Goal: Task Accomplishment & Management: Manage account settings

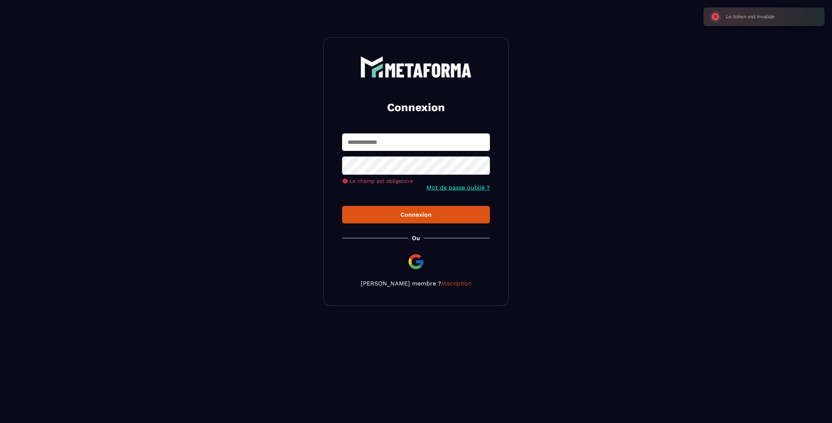
click at [403, 141] on input "text" at bounding box center [416, 141] width 148 height 17
type input "**********"
click at [483, 166] on icon at bounding box center [481, 166] width 9 height 9
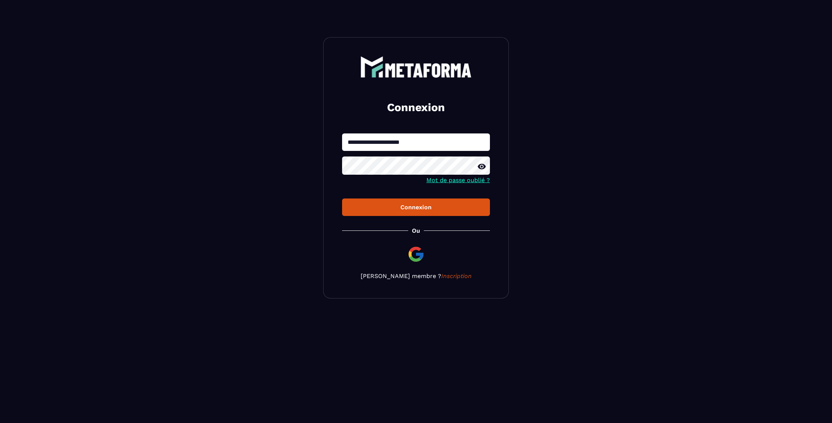
click at [419, 208] on div "Connexion" at bounding box center [416, 207] width 136 height 7
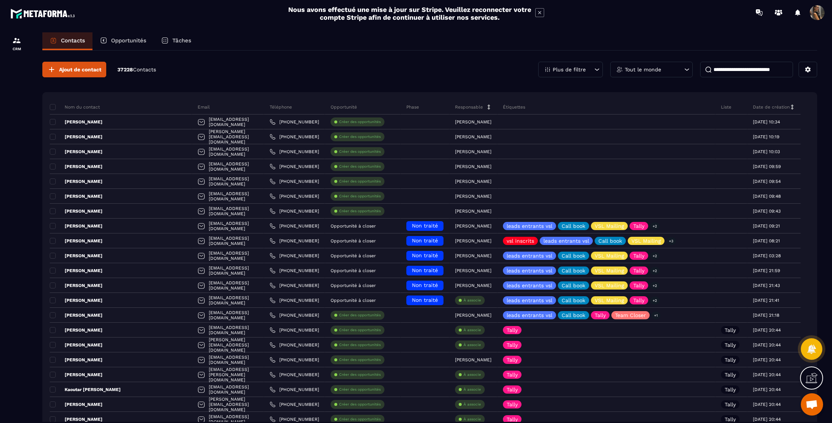
click at [721, 69] on input at bounding box center [746, 70] width 93 height 16
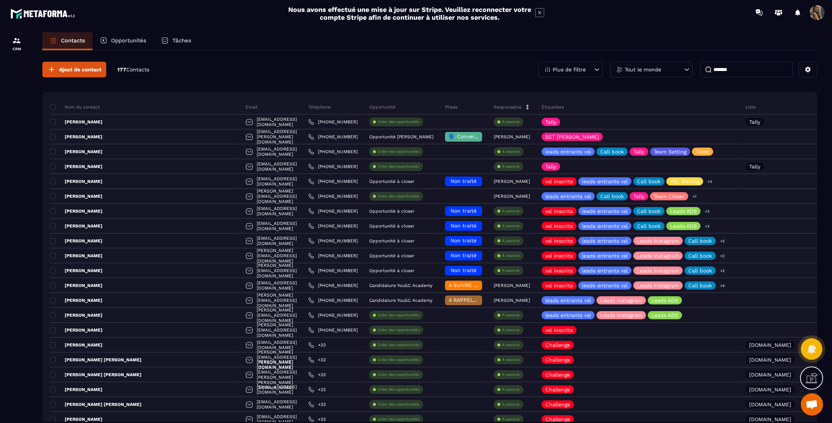
drag, startPoint x: 731, startPoint y: 71, endPoint x: 665, endPoint y: 75, distance: 65.6
click at [665, 75] on div "Plus de filtre Tout le monde *******" at bounding box center [677, 70] width 279 height 16
type input "*"
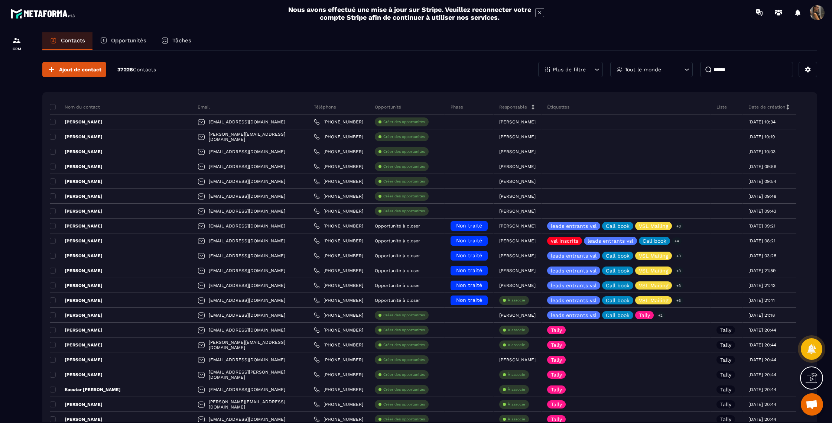
type input "******"
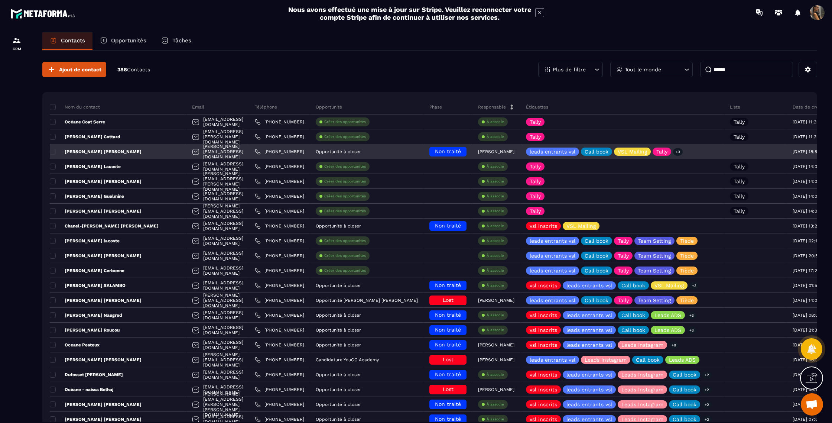
click at [347, 154] on p "Opportunité à closer" at bounding box center [338, 151] width 45 height 5
click at [187, 156] on div "[PERSON_NAME][EMAIL_ADDRESS][DOMAIN_NAME]" at bounding box center [218, 151] width 63 height 15
click at [832, 151] on icon at bounding box center [847, 151] width 4 height 5
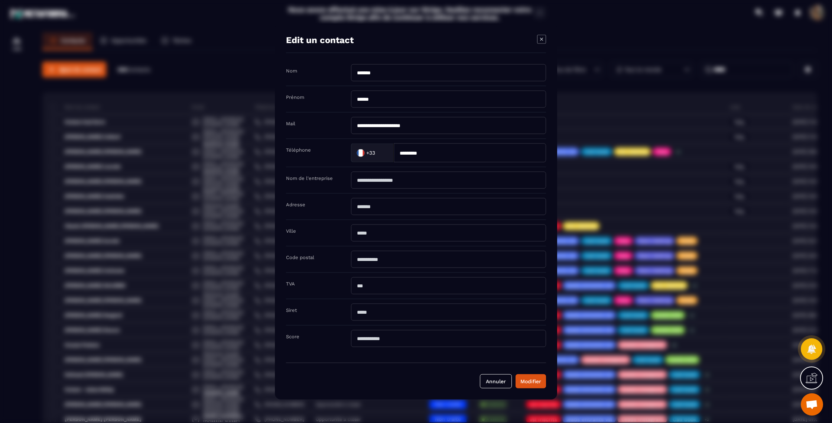
click at [541, 36] on icon "Modal window" at bounding box center [541, 39] width 9 height 9
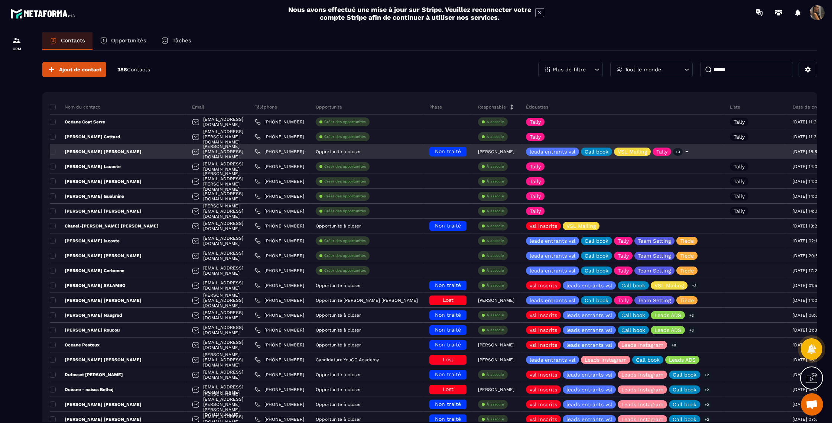
click at [682, 155] on div "leads entrants vsl Call book VSL Mailing Tally +3" at bounding box center [623, 151] width 204 height 15
click at [435, 150] on span "Non traité" at bounding box center [448, 151] width 26 height 6
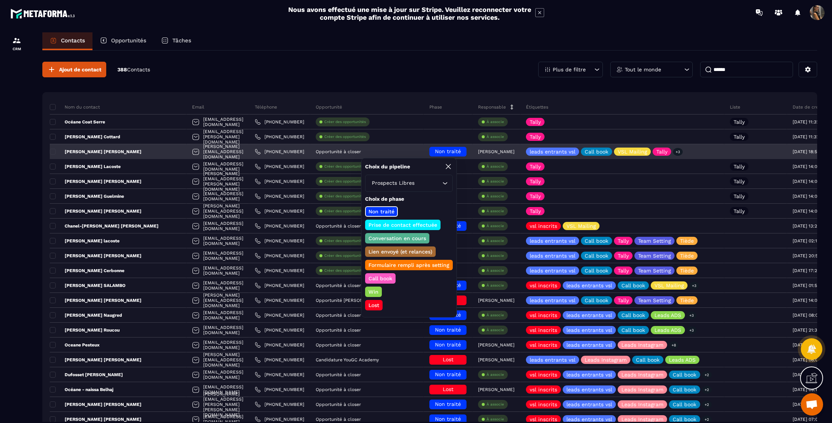
click at [350, 152] on p "Opportunité à closer" at bounding box center [338, 151] width 45 height 5
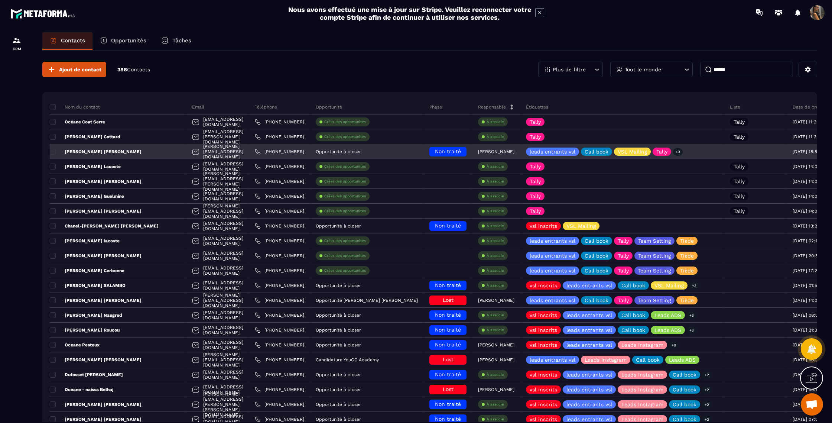
click at [350, 152] on p "Opportunité à closer" at bounding box center [338, 151] width 45 height 5
click at [435, 152] on span "Non traité" at bounding box center [448, 151] width 26 height 6
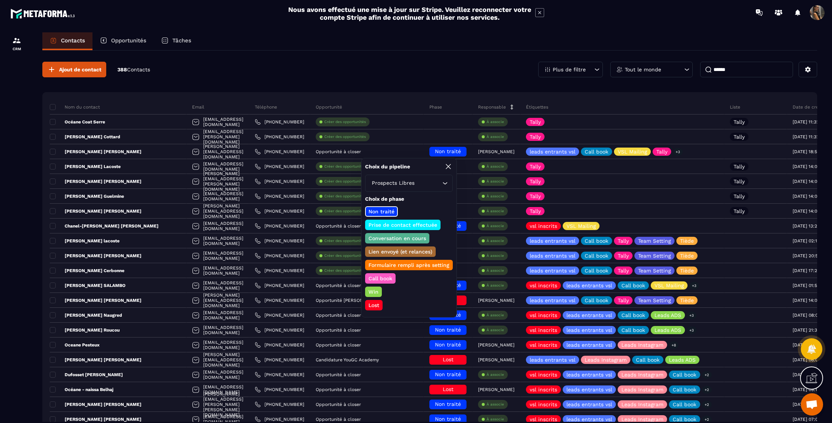
click at [390, 280] on p "Call book" at bounding box center [380, 278] width 26 height 7
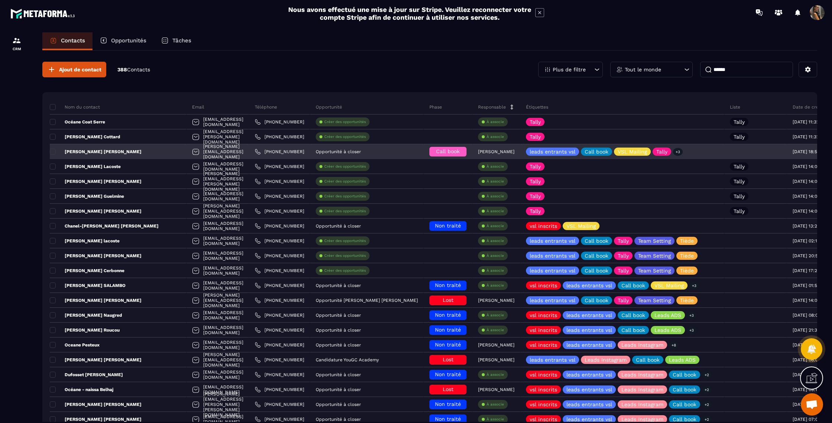
click at [478, 151] on p "[PERSON_NAME]" at bounding box center [496, 151] width 36 height 5
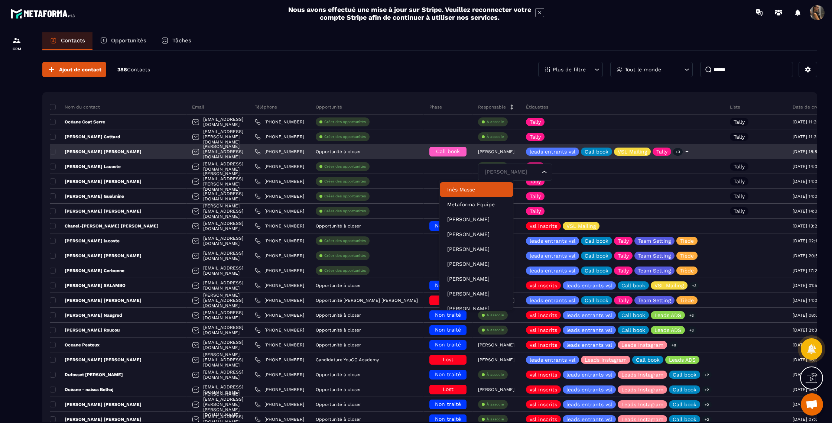
drag, startPoint x: 489, startPoint y: 150, endPoint x: 496, endPoint y: 150, distance: 7.1
click at [521, 150] on div "leads entrants vsl Call book VSL Mailing Tally +3" at bounding box center [623, 151] width 204 height 15
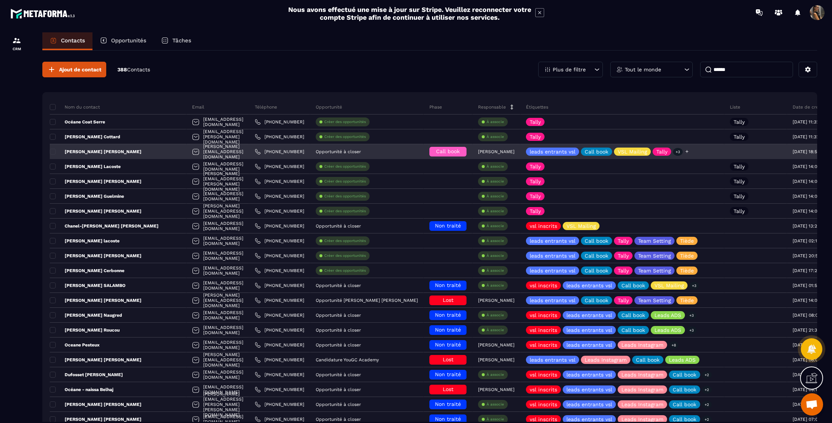
click at [530, 150] on p "leads entrants vsl" at bounding box center [553, 151] width 46 height 5
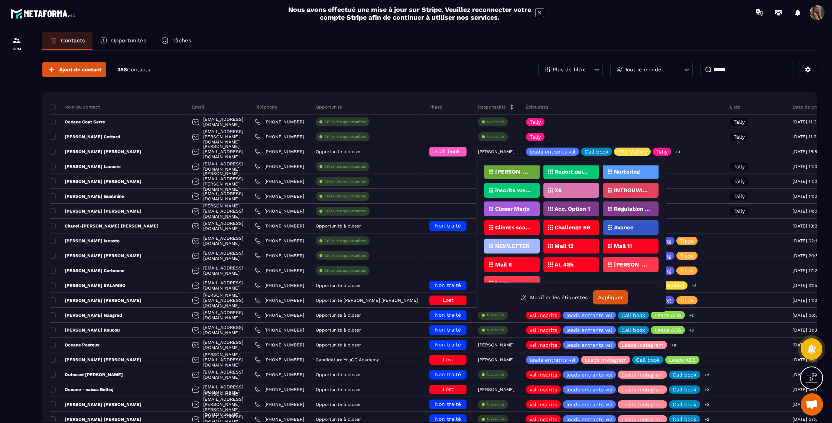
scroll to position [442, 0]
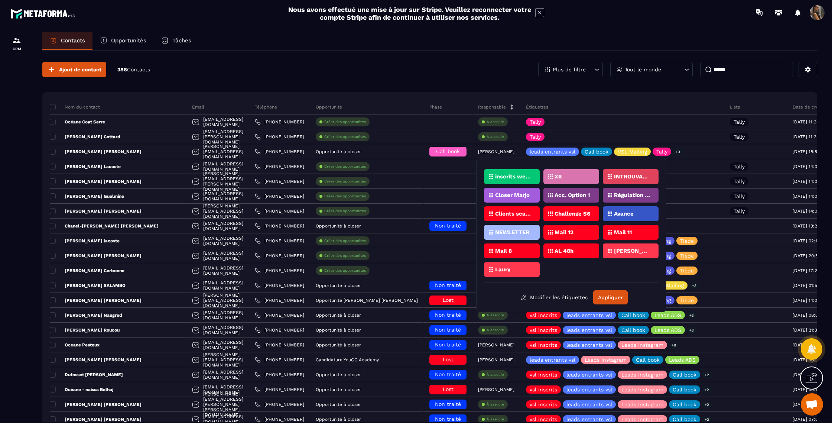
click at [514, 268] on div "Laury" at bounding box center [512, 269] width 56 height 15
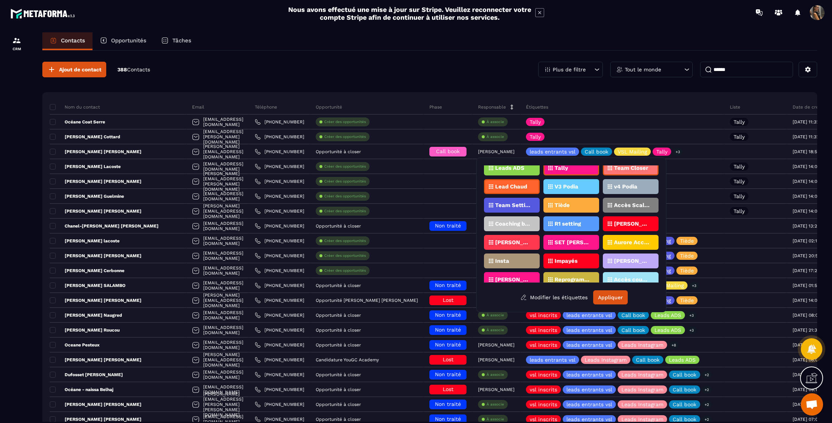
scroll to position [0, 0]
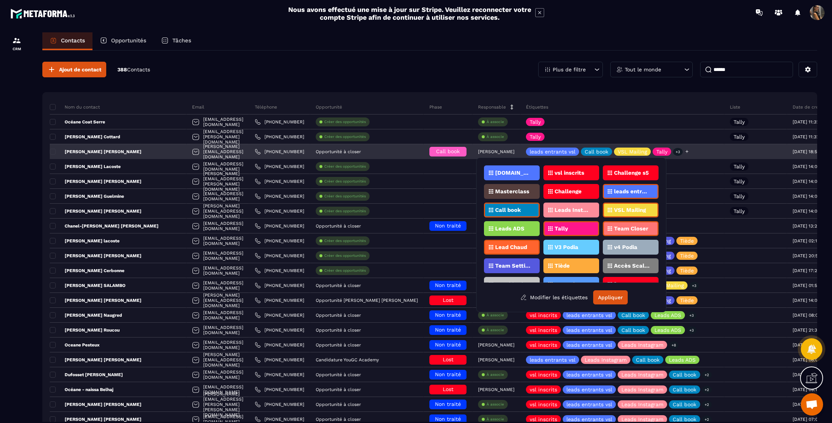
click at [665, 154] on div "leads entrants vsl Call book VSL Mailing Tally +3" at bounding box center [623, 151] width 204 height 15
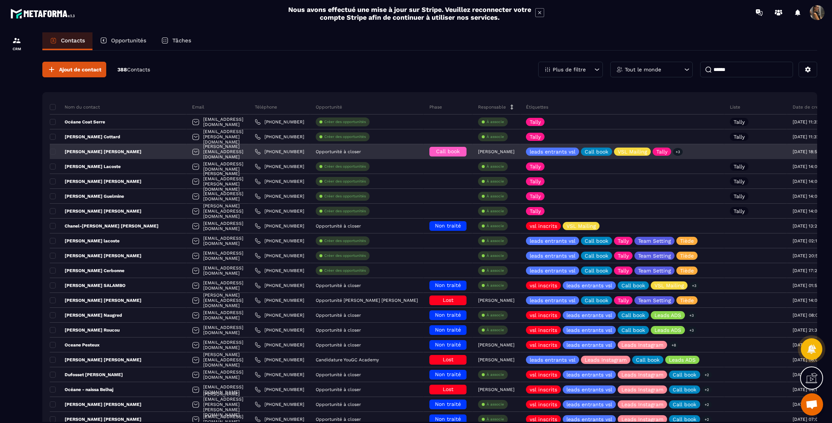
click at [436, 152] on span "Call book" at bounding box center [448, 151] width 24 height 6
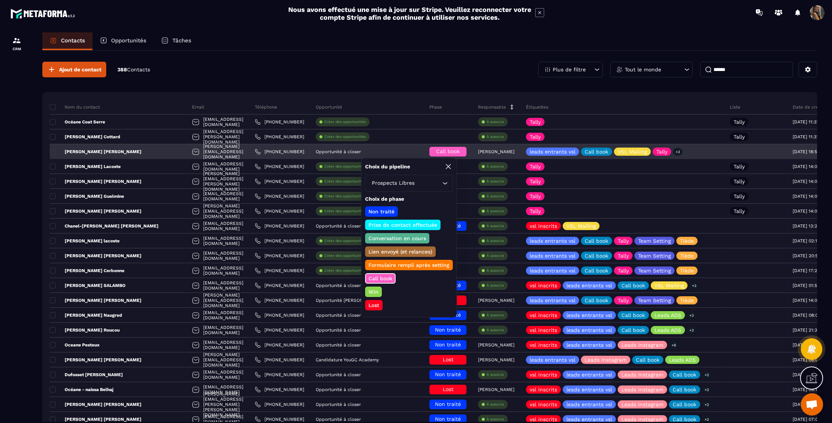
click at [725, 149] on div at bounding box center [756, 151] width 63 height 15
